Goal: Find specific page/section: Find specific page/section

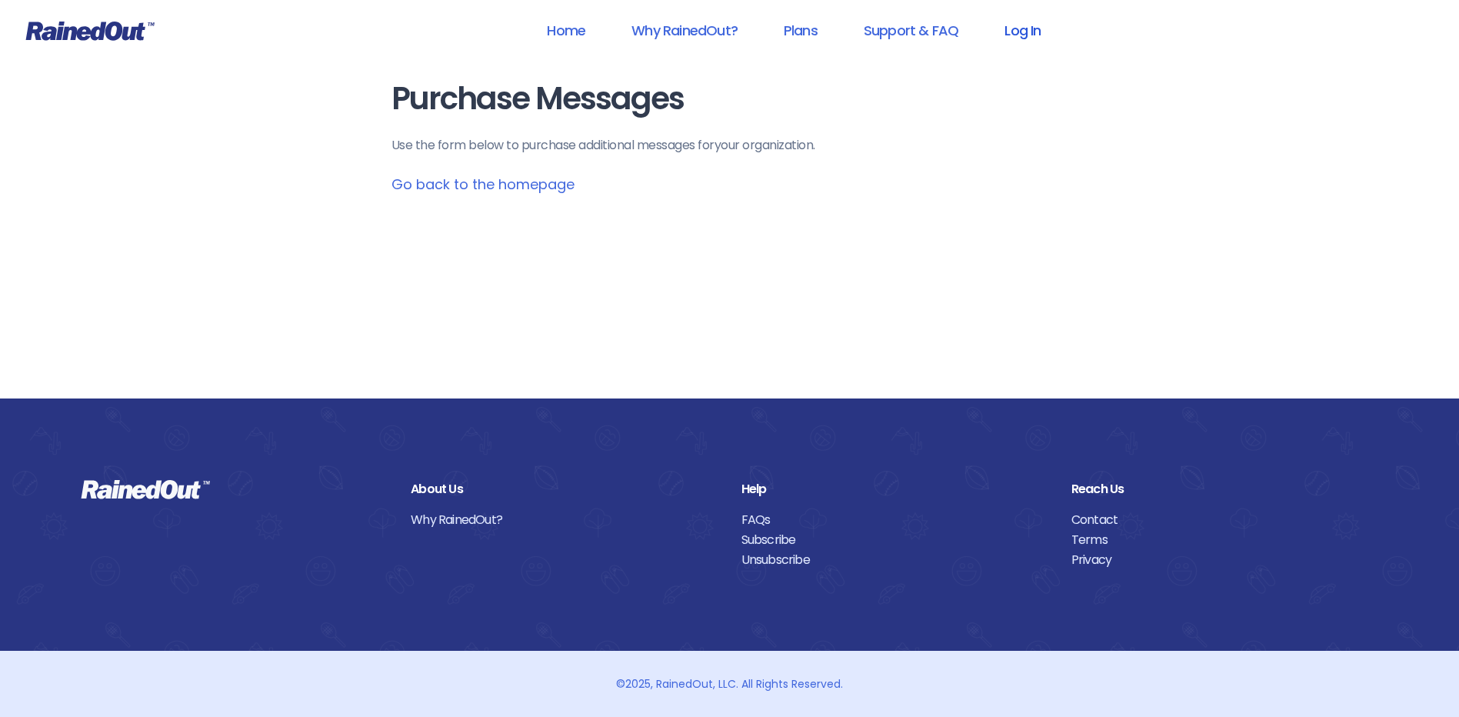
click at [1025, 37] on link "Log In" at bounding box center [1022, 30] width 76 height 35
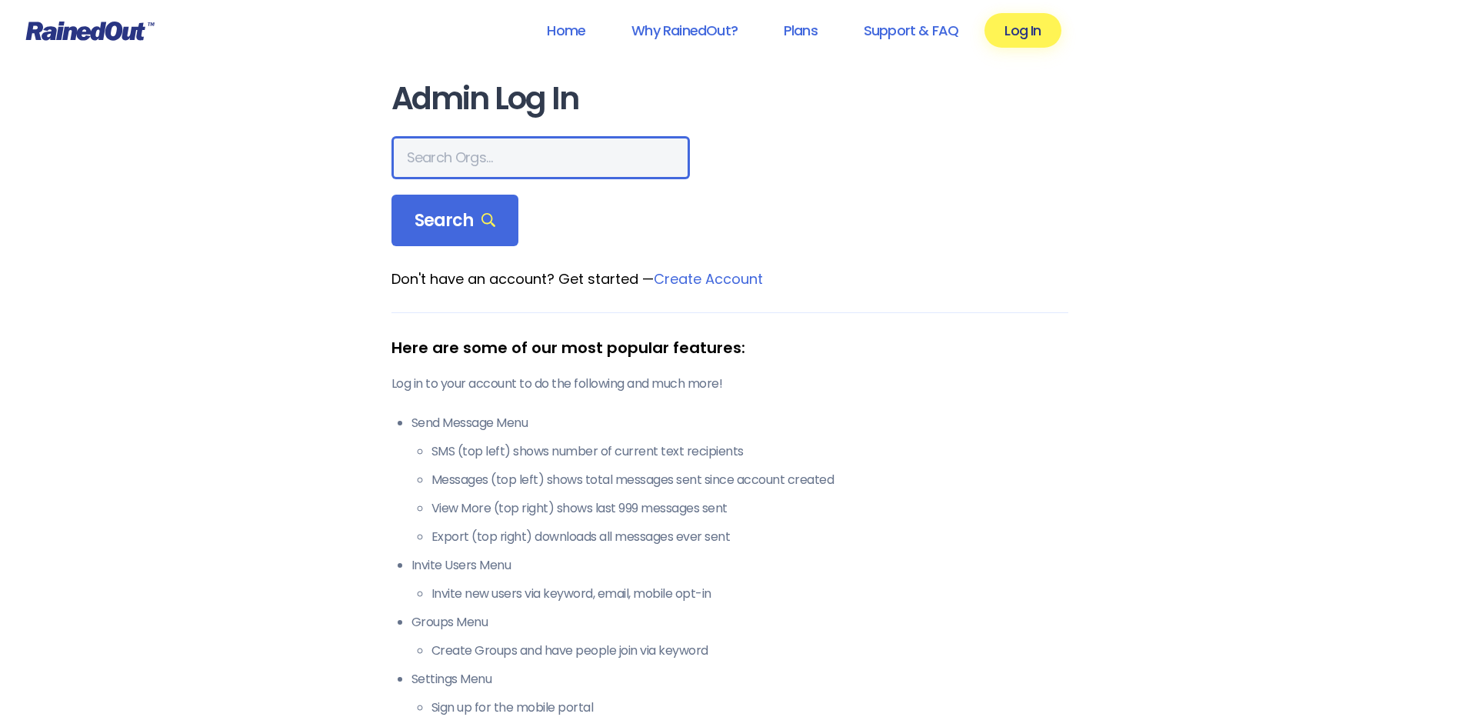
click at [484, 163] on input "text" at bounding box center [540, 157] width 298 height 43
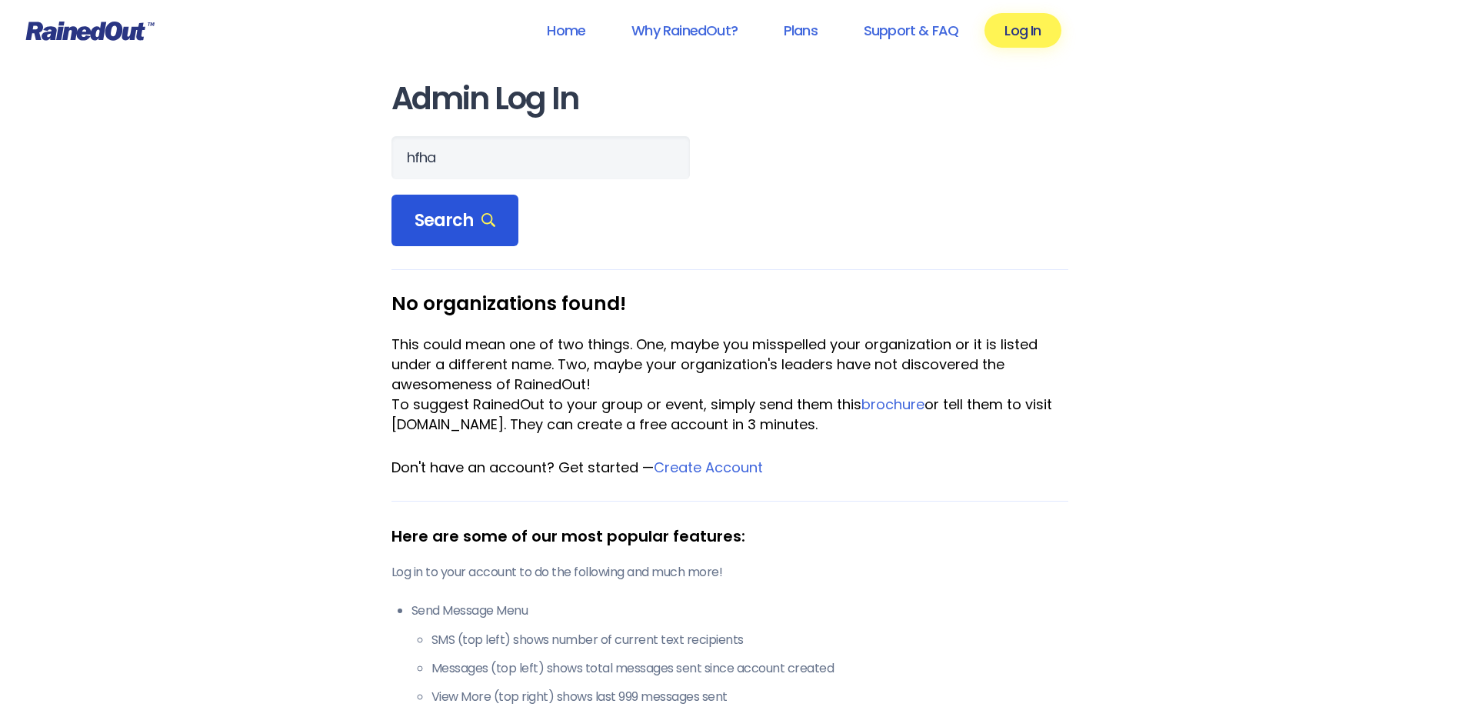
click at [450, 217] on span "Search" at bounding box center [456, 221] width 82 height 22
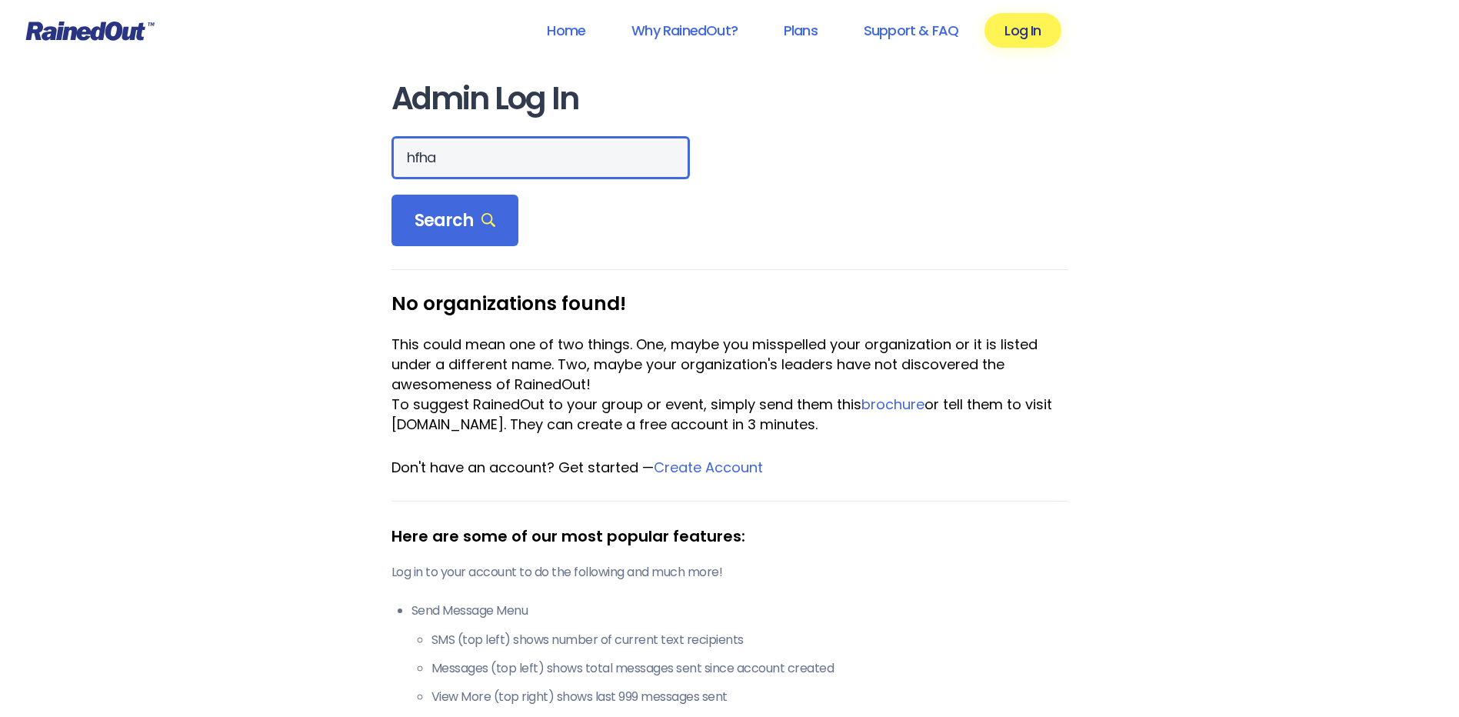
click at [446, 166] on input "hfha" at bounding box center [540, 157] width 298 height 43
type input "hfah"
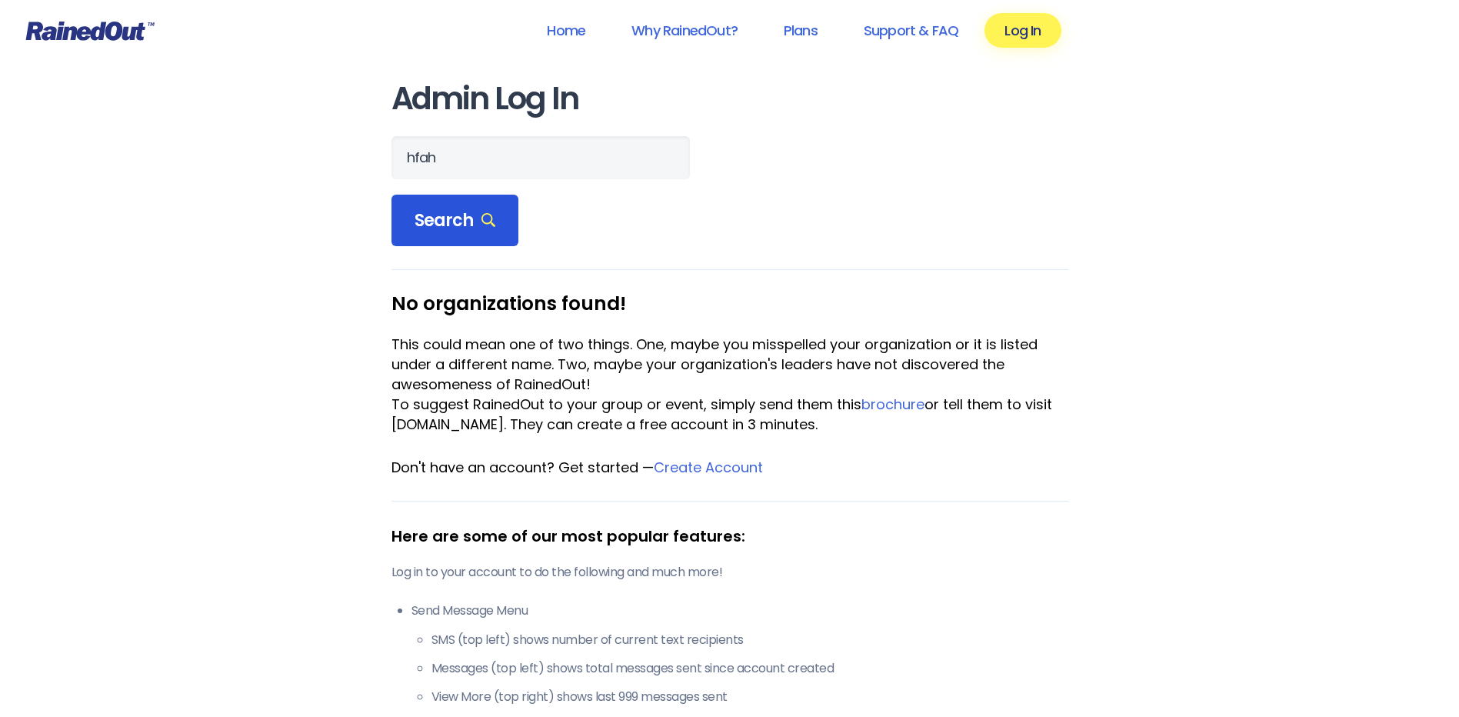
click at [454, 206] on div "Search" at bounding box center [455, 221] width 128 height 52
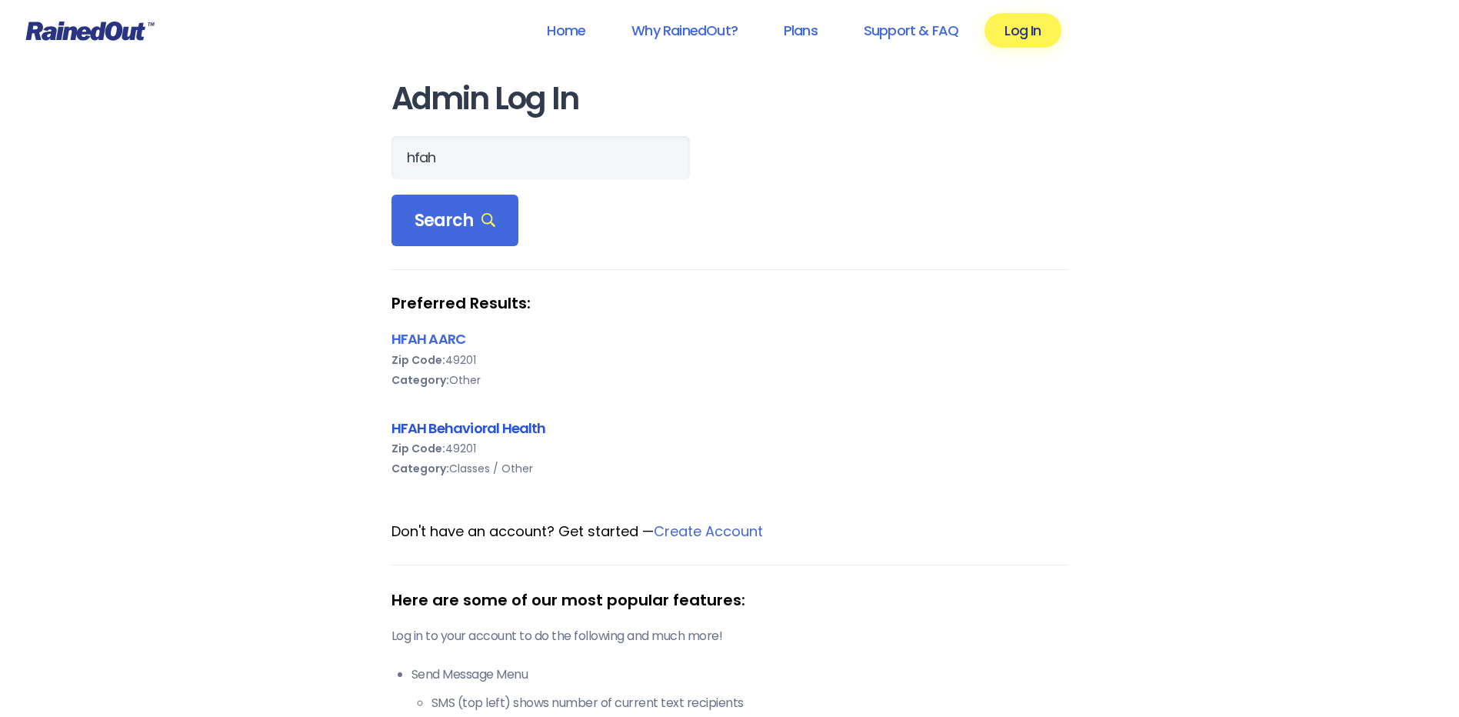
click at [453, 422] on link "HFAH Behavioral Health" at bounding box center [468, 427] width 155 height 19
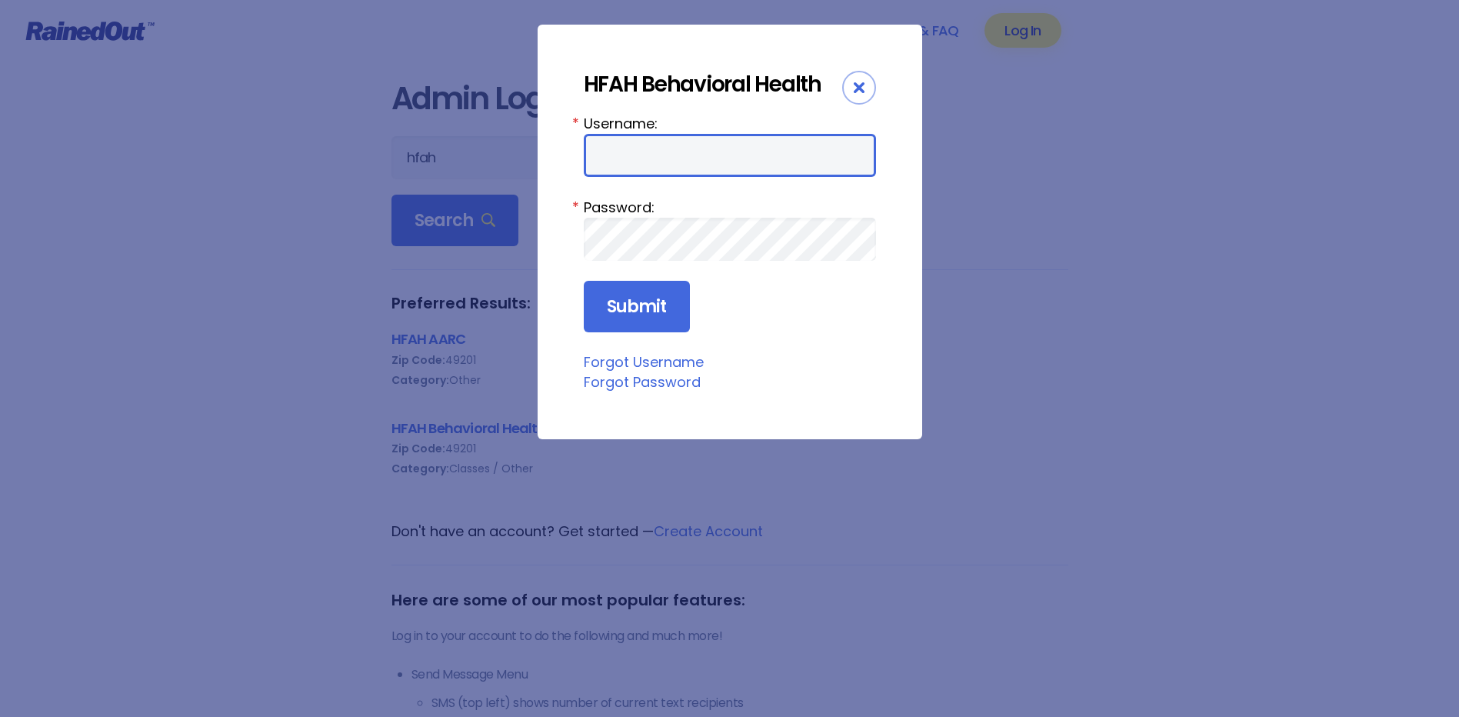
type input "chargenurse"
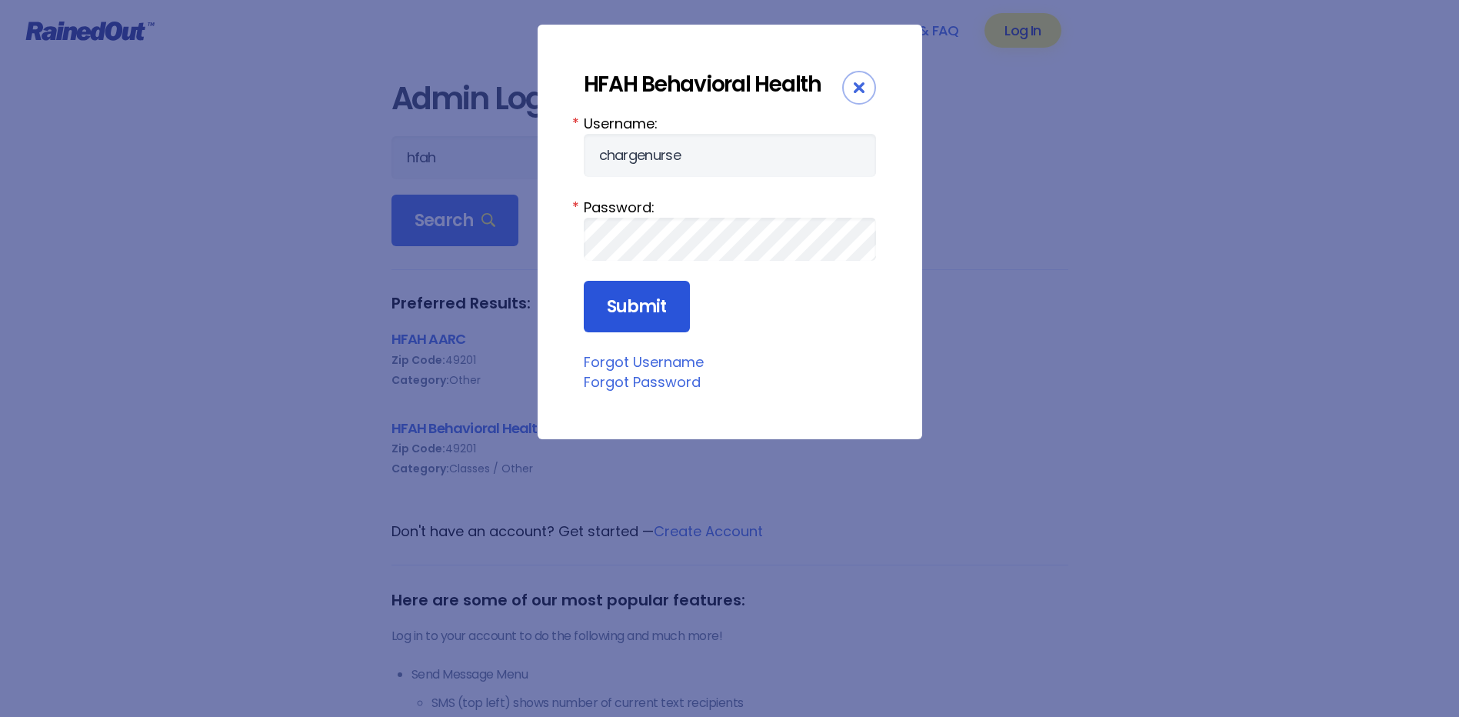
click at [631, 292] on input "Submit" at bounding box center [637, 307] width 106 height 52
